Goal: Task Accomplishment & Management: Manage account settings

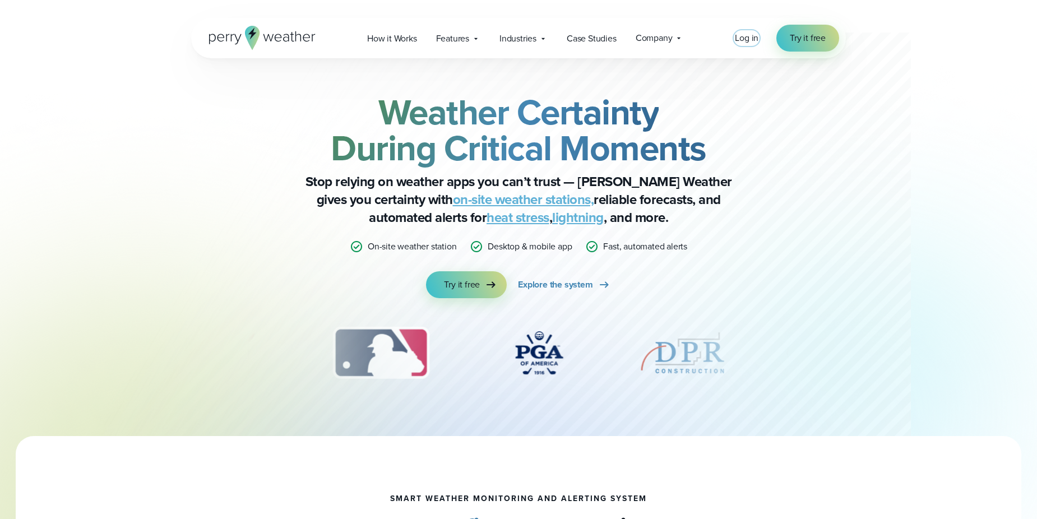
click at [268, 39] on span "Log in" at bounding box center [747, 37] width 24 height 13
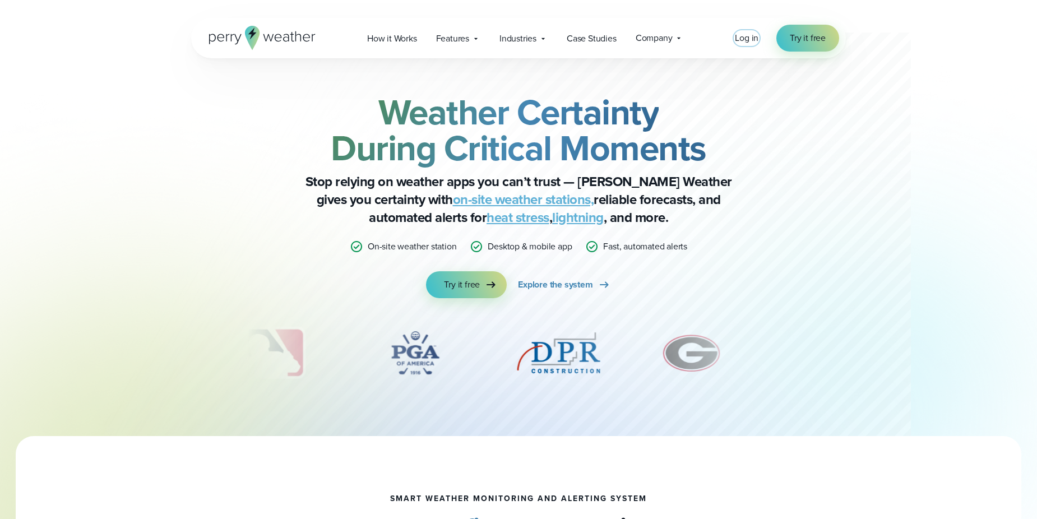
click at [268, 36] on span "Log in" at bounding box center [747, 37] width 24 height 13
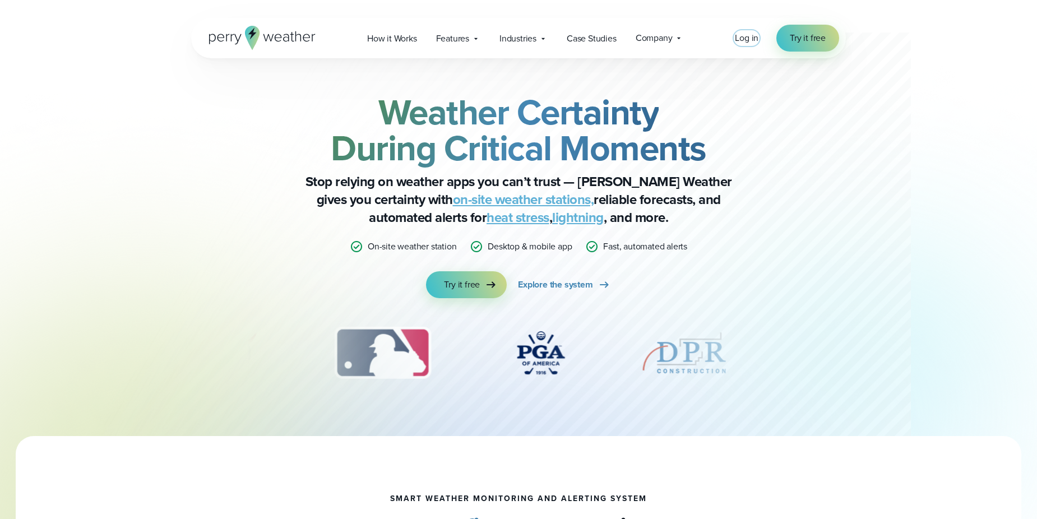
click at [268, 37] on span "Log in" at bounding box center [747, 37] width 24 height 13
